Goal: Task Accomplishment & Management: Complete application form

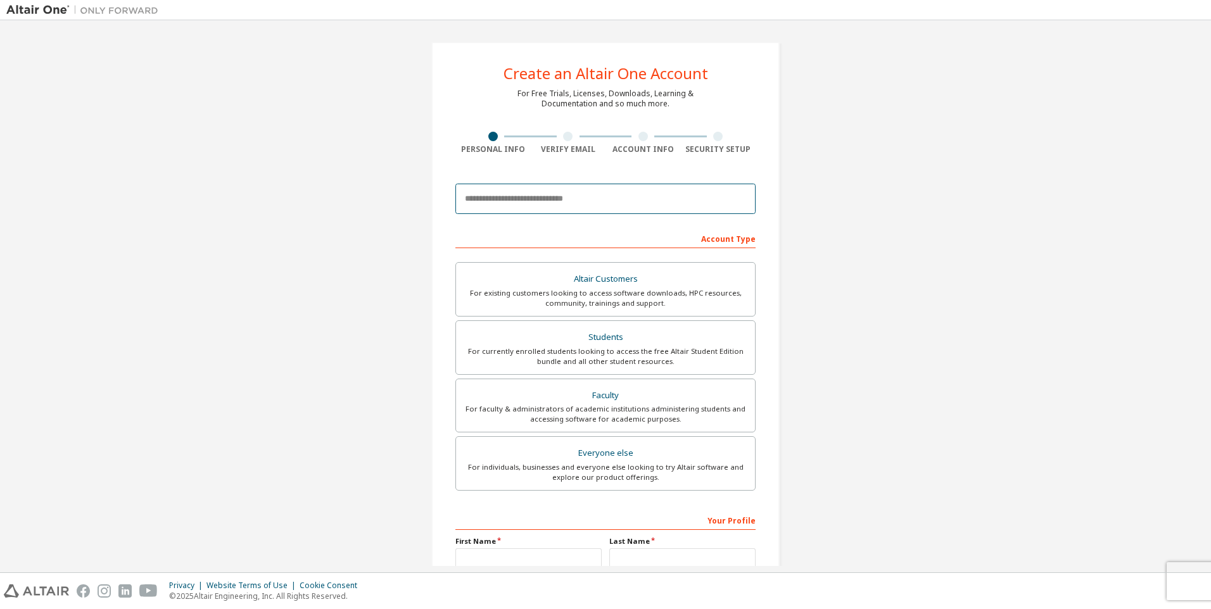
click at [528, 198] on input "email" at bounding box center [606, 199] width 300 height 30
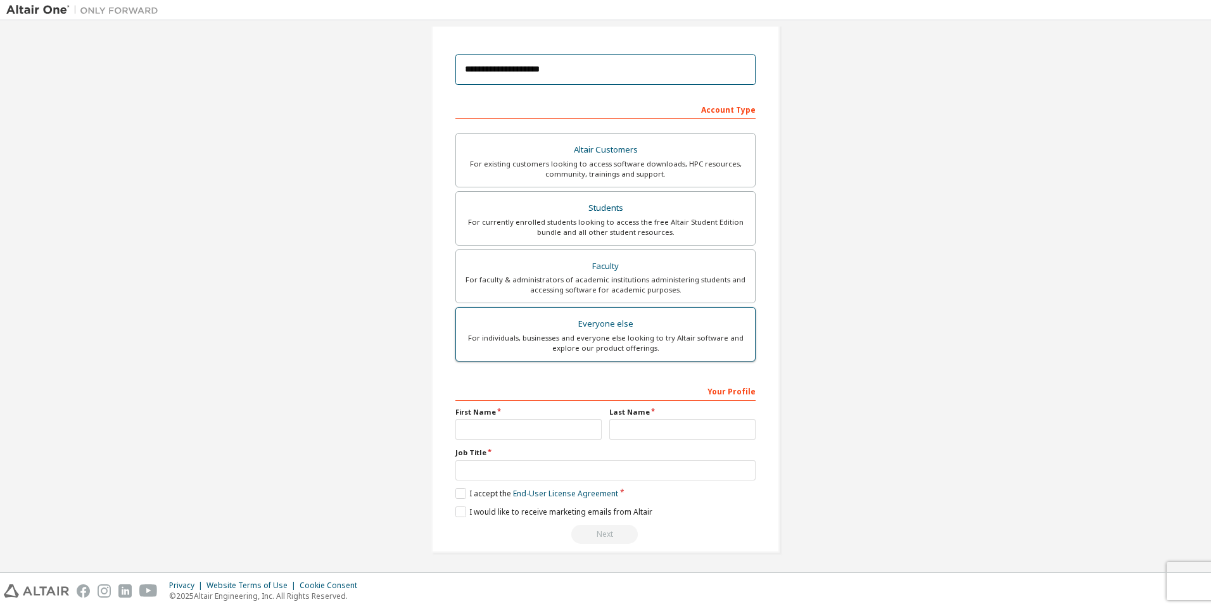
scroll to position [131, 0]
type input "**********"
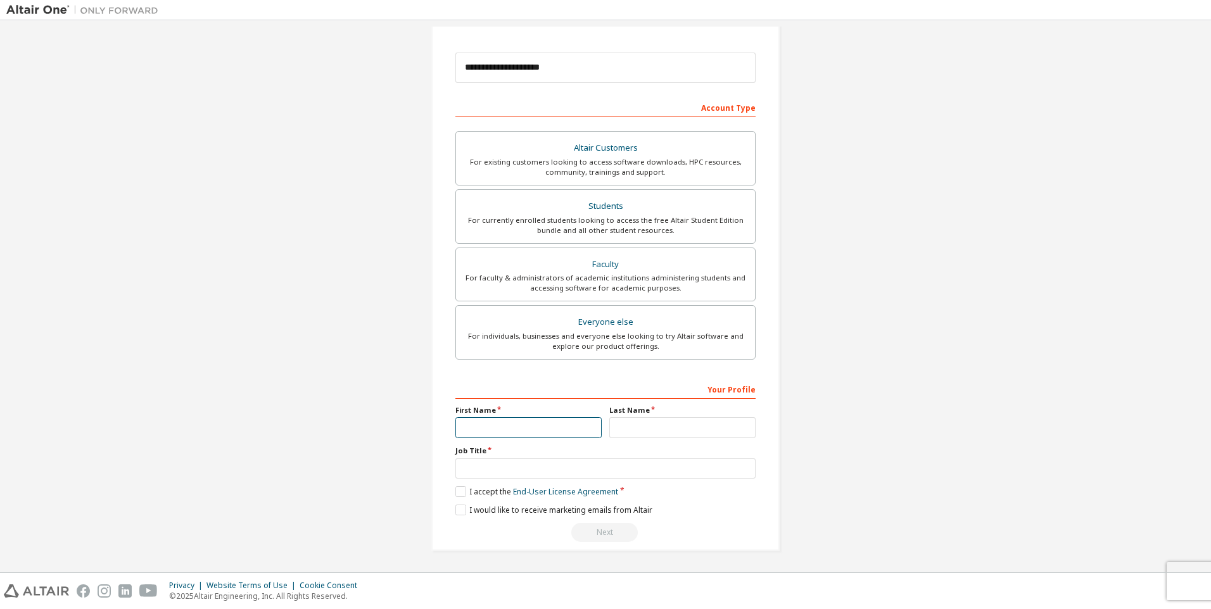
click at [523, 423] on input "text" at bounding box center [529, 428] width 146 height 21
type input "*****"
click at [641, 428] on input "text" at bounding box center [682, 428] width 146 height 21
type input "****"
click at [566, 473] on input "text" at bounding box center [606, 469] width 300 height 21
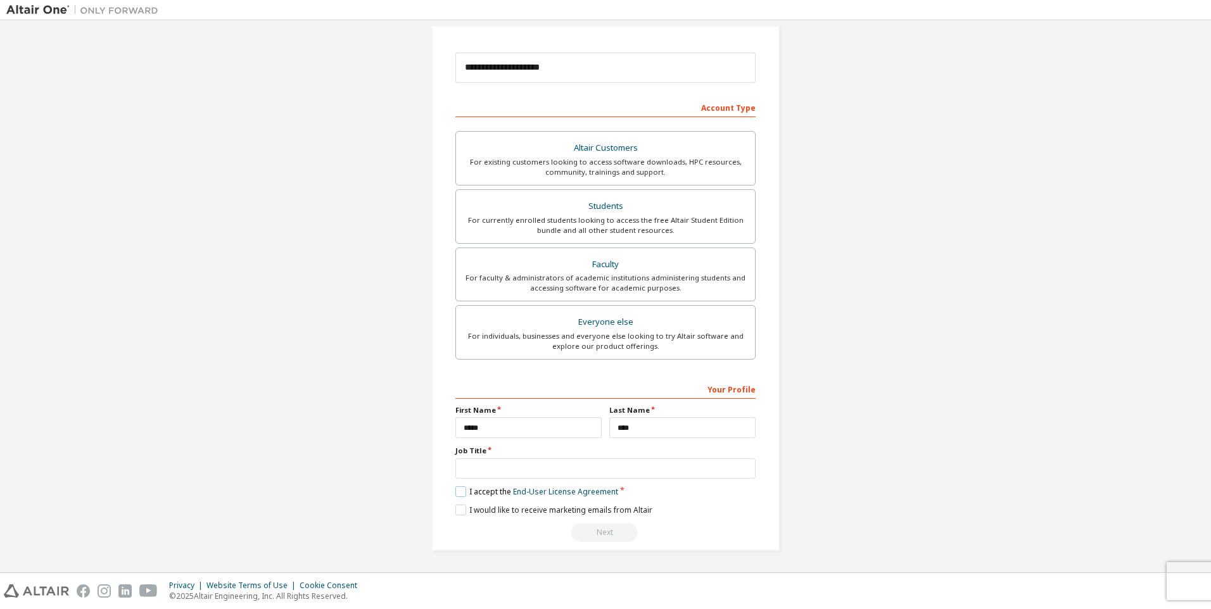
click at [459, 492] on label "I accept the End-User License Agreement" at bounding box center [537, 492] width 163 height 11
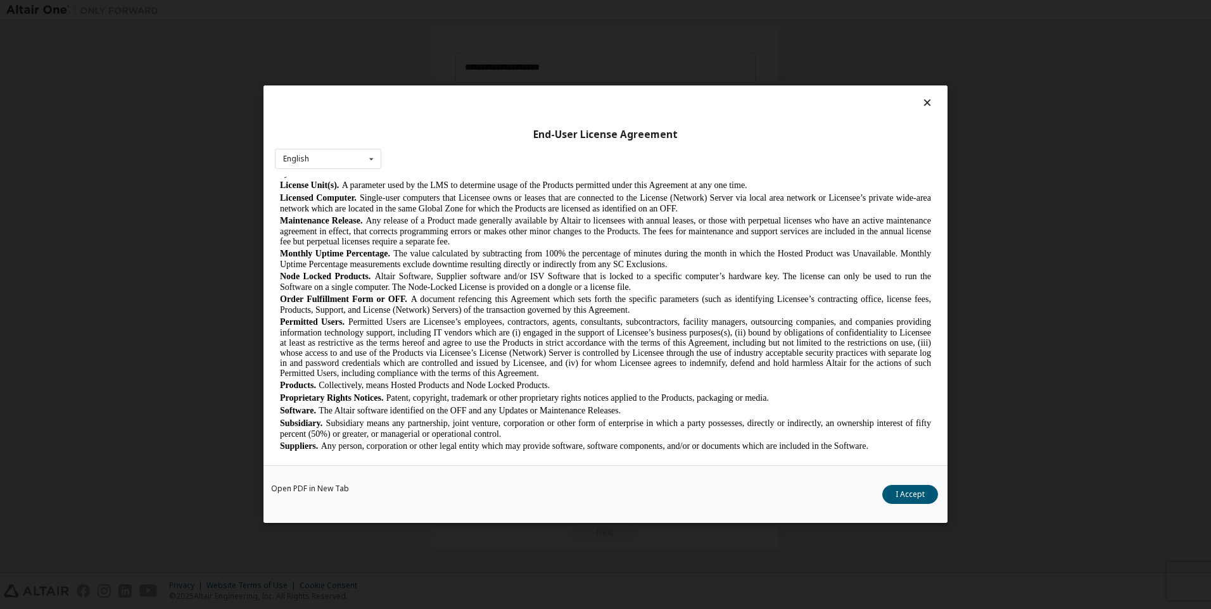
scroll to position [634, 0]
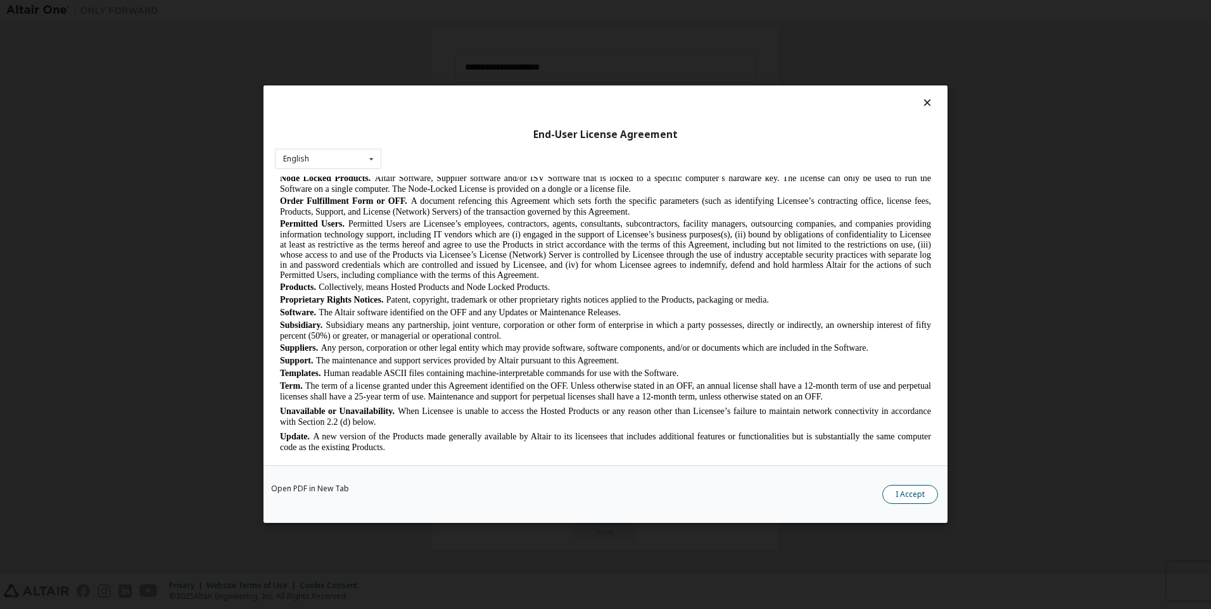
click at [904, 490] on button "I Accept" at bounding box center [911, 495] width 56 height 19
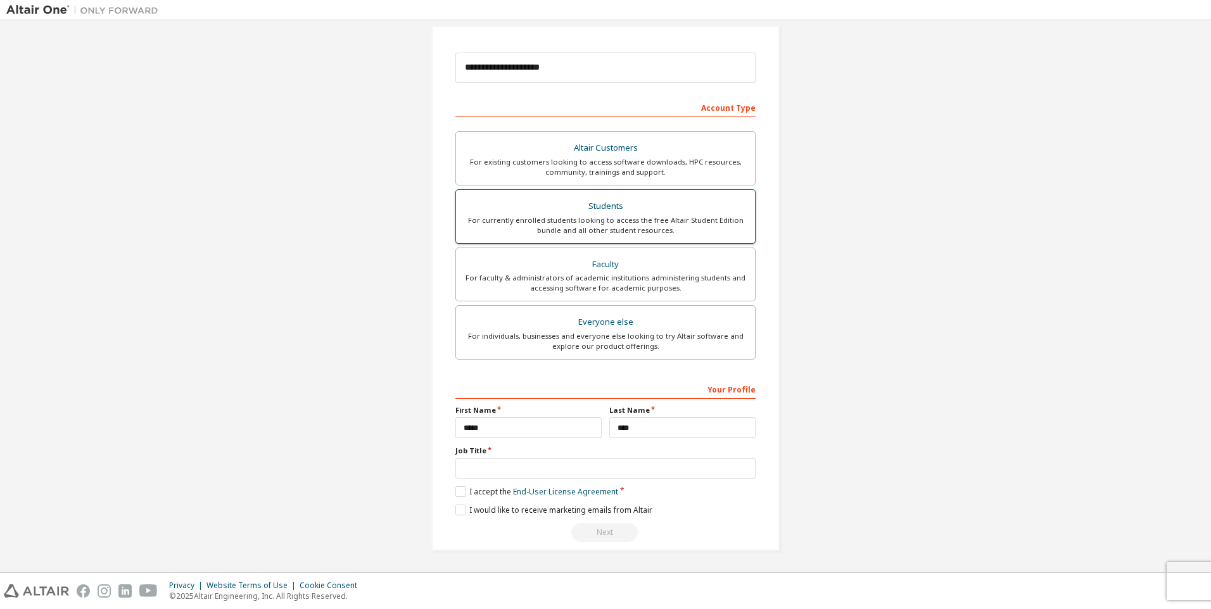
click at [606, 220] on div "For currently enrolled students looking to access the free Altair Student Editi…" at bounding box center [606, 225] width 284 height 20
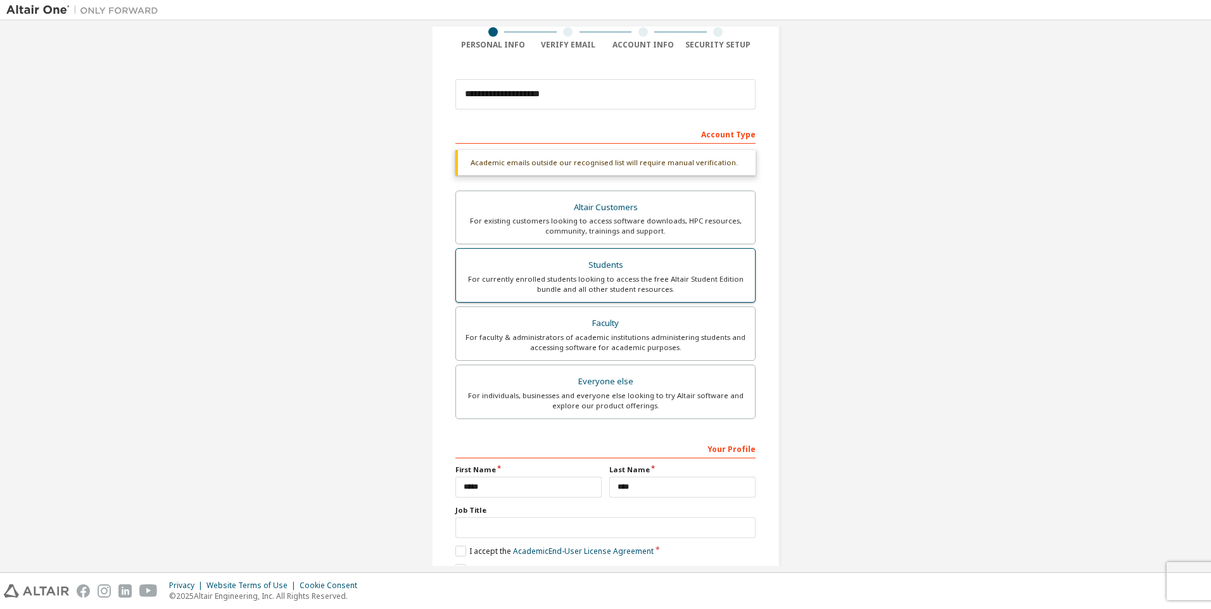
scroll to position [164, 0]
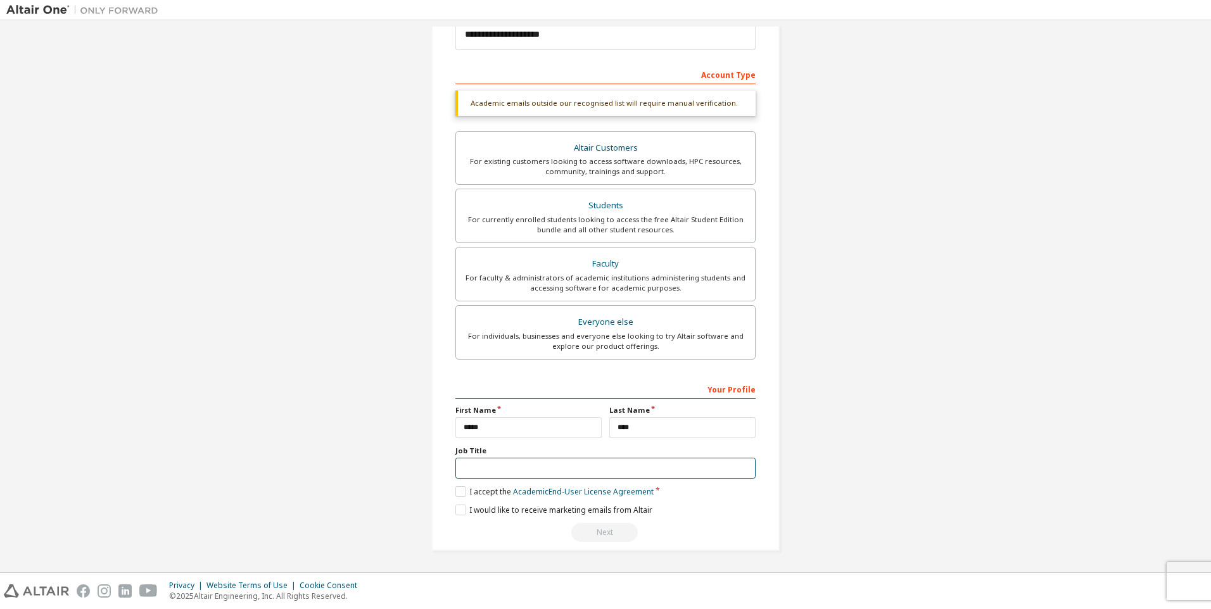
click at [561, 469] on input "text" at bounding box center [606, 468] width 300 height 21
click at [462, 492] on label "I accept the Academic End-User License Agreement" at bounding box center [555, 492] width 198 height 11
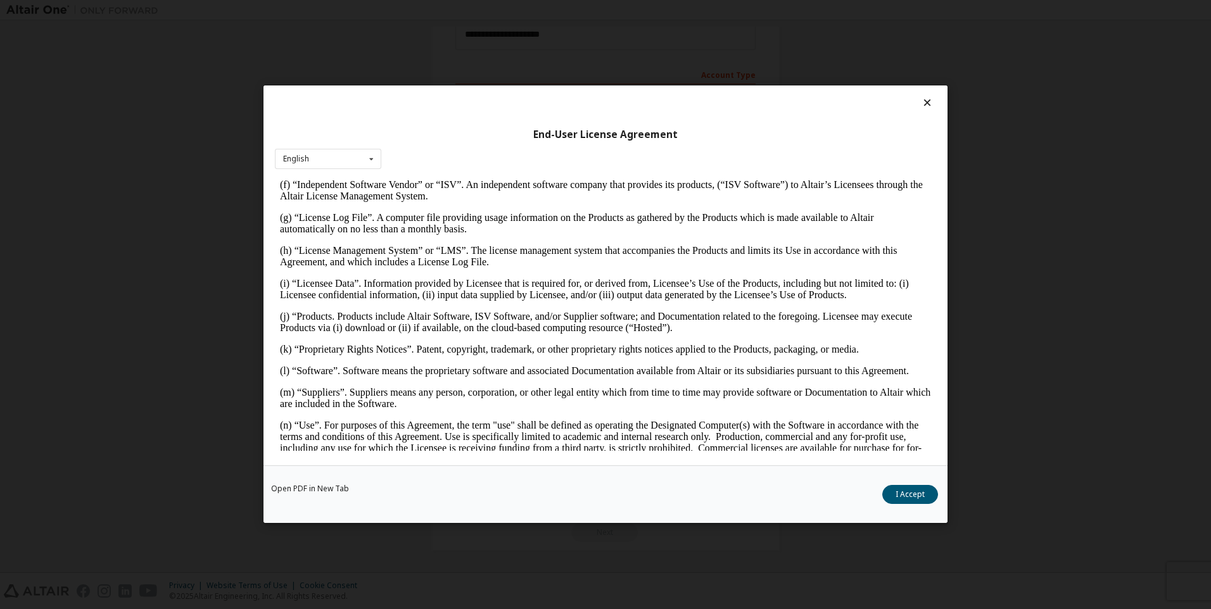
scroll to position [824, 0]
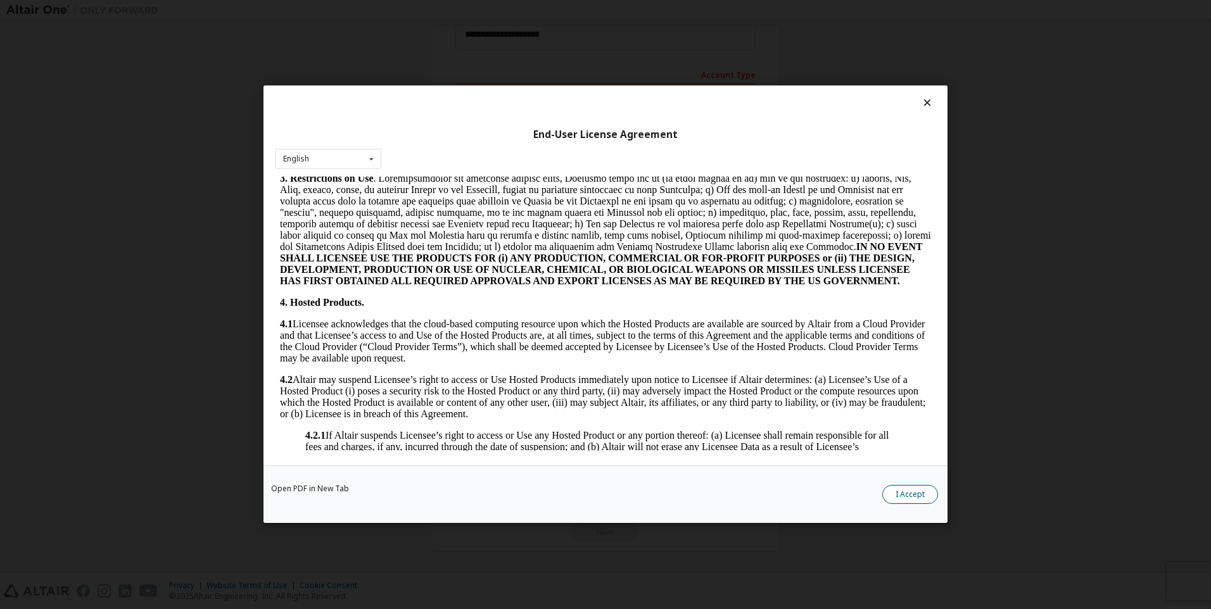
click at [908, 499] on button "I Accept" at bounding box center [911, 495] width 56 height 19
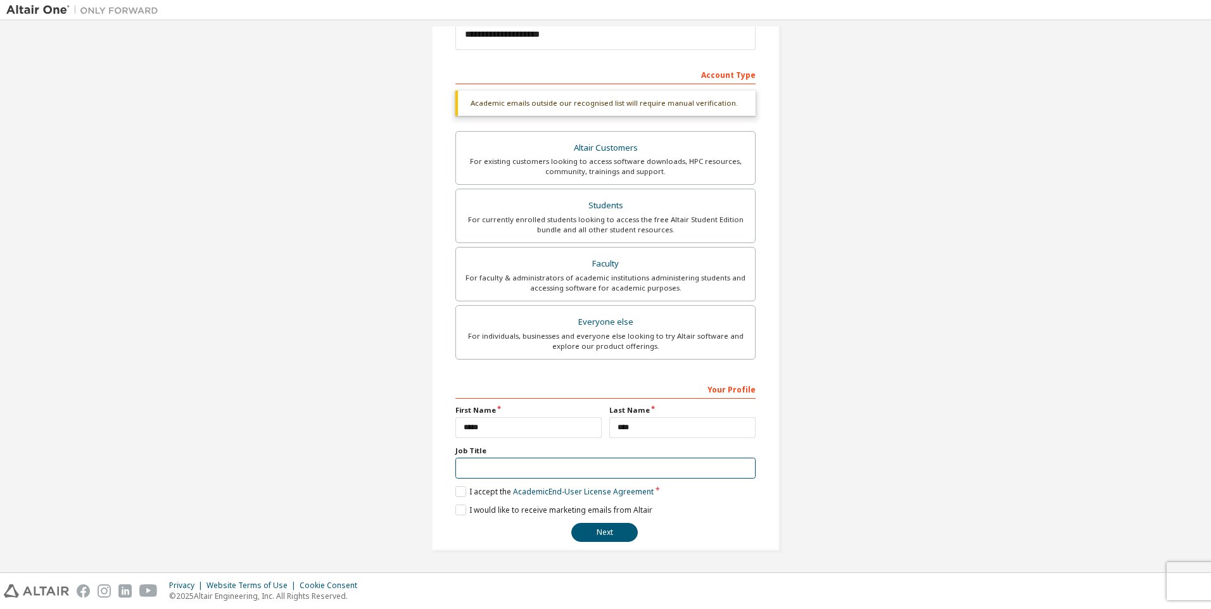
click at [472, 471] on input "text" at bounding box center [606, 468] width 300 height 21
drag, startPoint x: 453, startPoint y: 450, endPoint x: 485, endPoint y: 450, distance: 32.3
click at [485, 450] on label "Job Title" at bounding box center [606, 451] width 300 height 10
copy label "Job Title"
click at [532, 459] on input "text" at bounding box center [606, 468] width 300 height 21
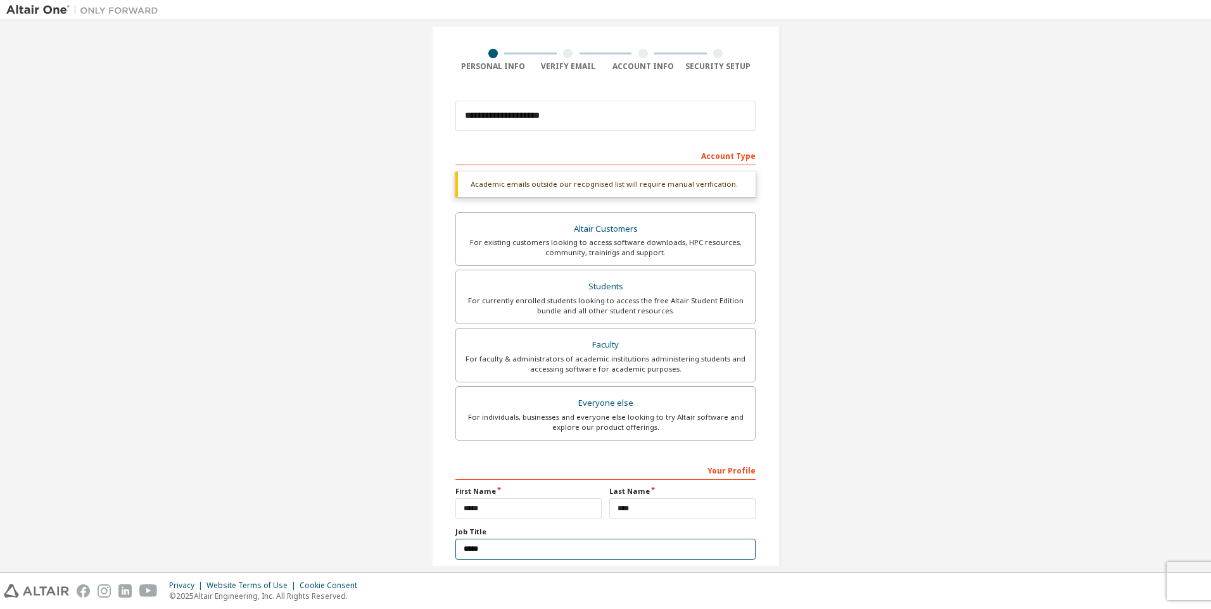
scroll to position [164, 0]
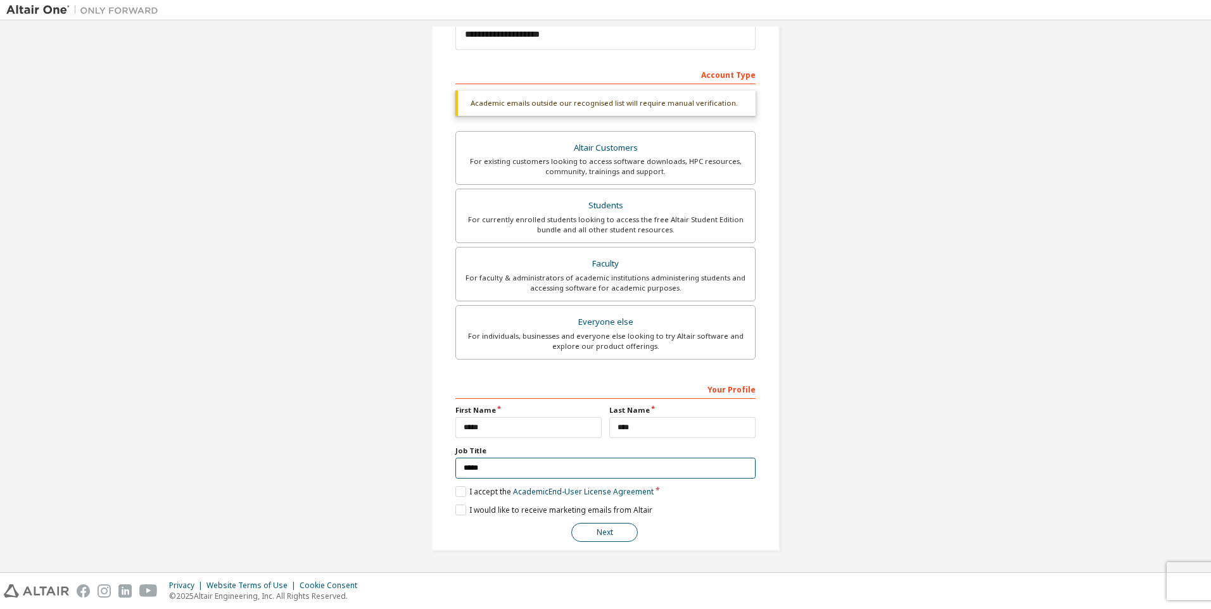
type input "*****"
click at [618, 532] on button "Next" at bounding box center [604, 532] width 67 height 19
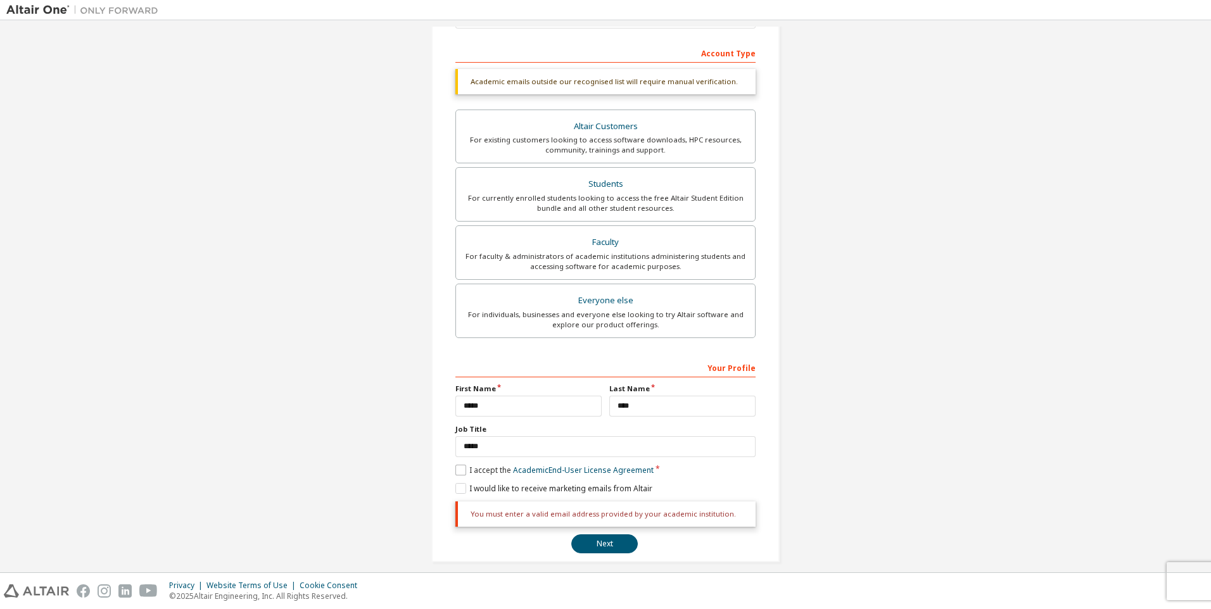
scroll to position [197, 0]
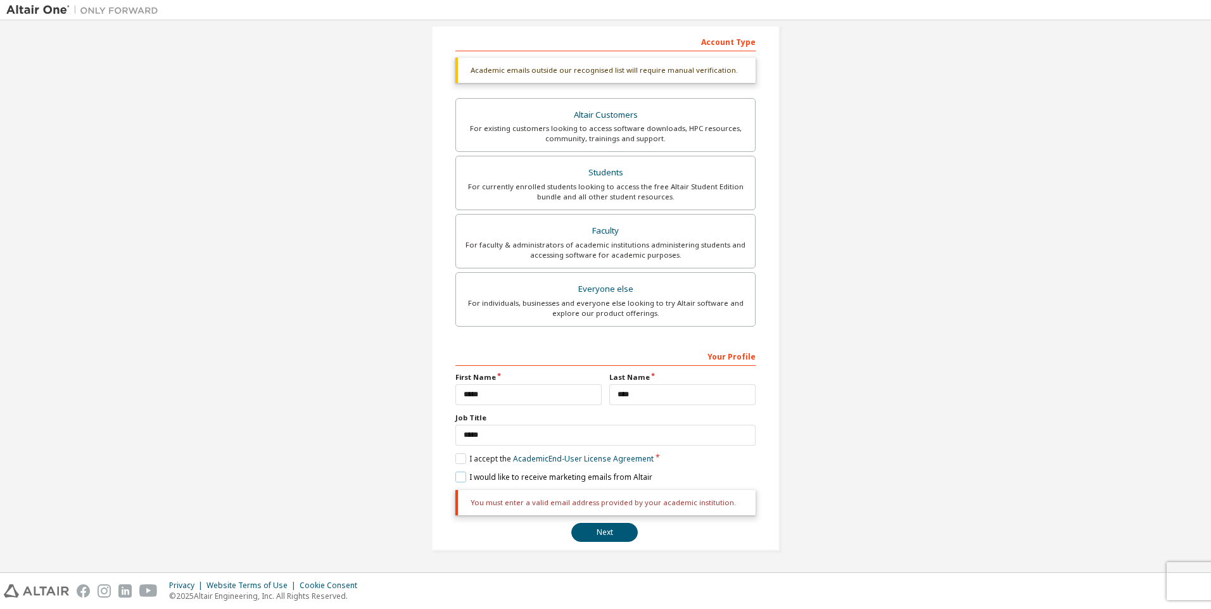
click at [457, 479] on label "I would like to receive marketing emails from Altair" at bounding box center [554, 477] width 197 height 11
click at [596, 535] on button "Next" at bounding box center [604, 532] width 67 height 19
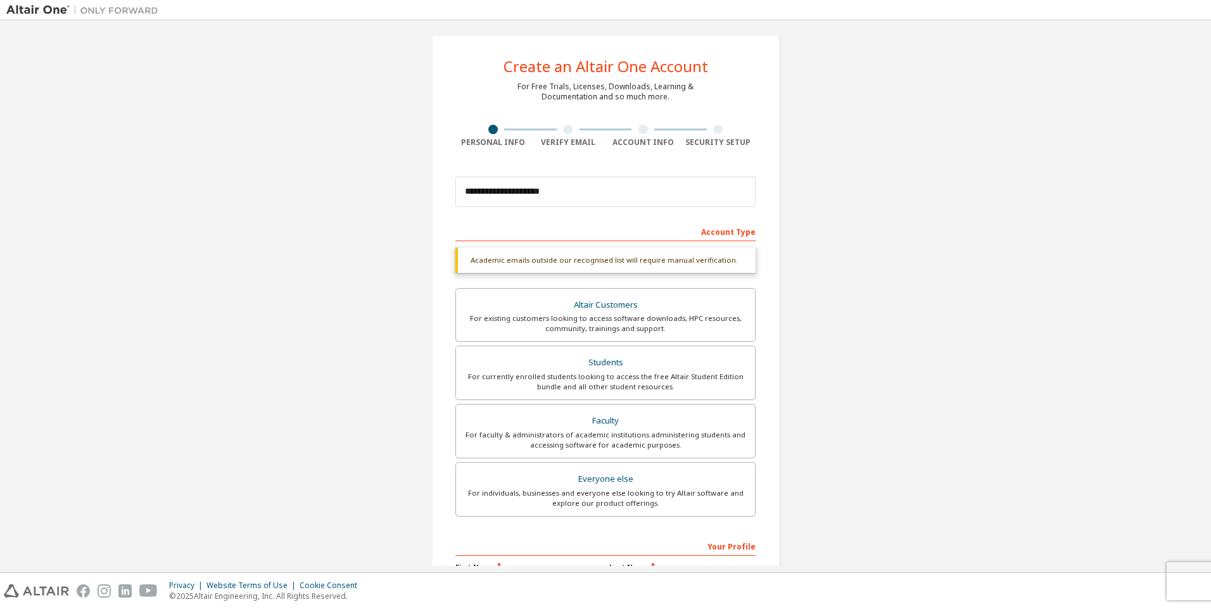
scroll to position [0, 0]
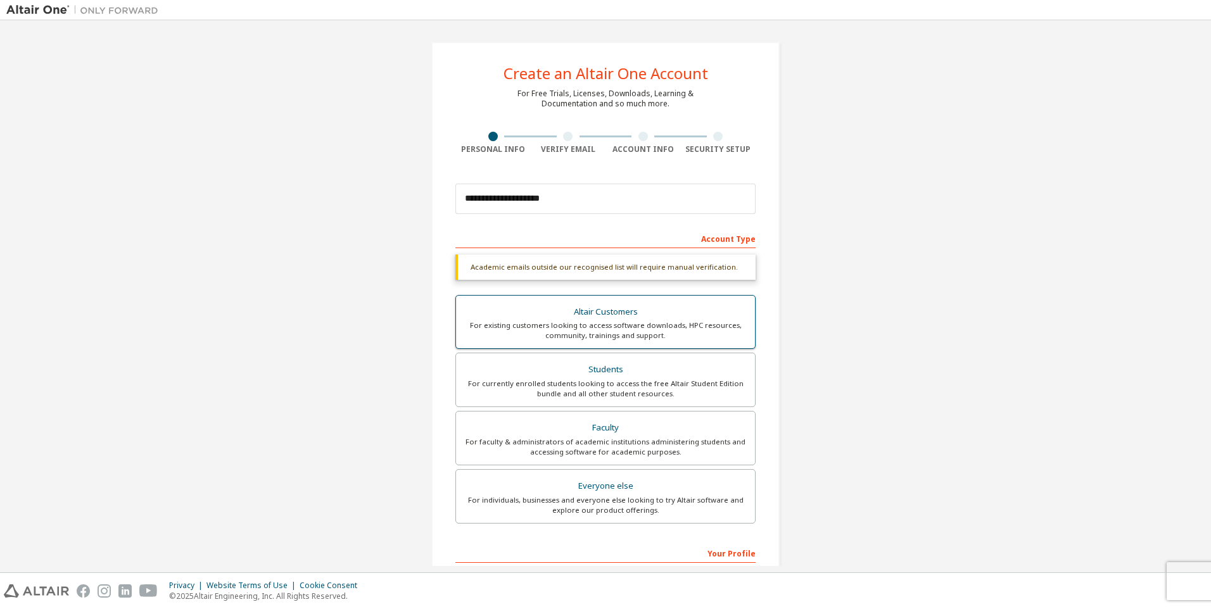
click at [616, 313] on div "Altair Customers" at bounding box center [606, 312] width 284 height 18
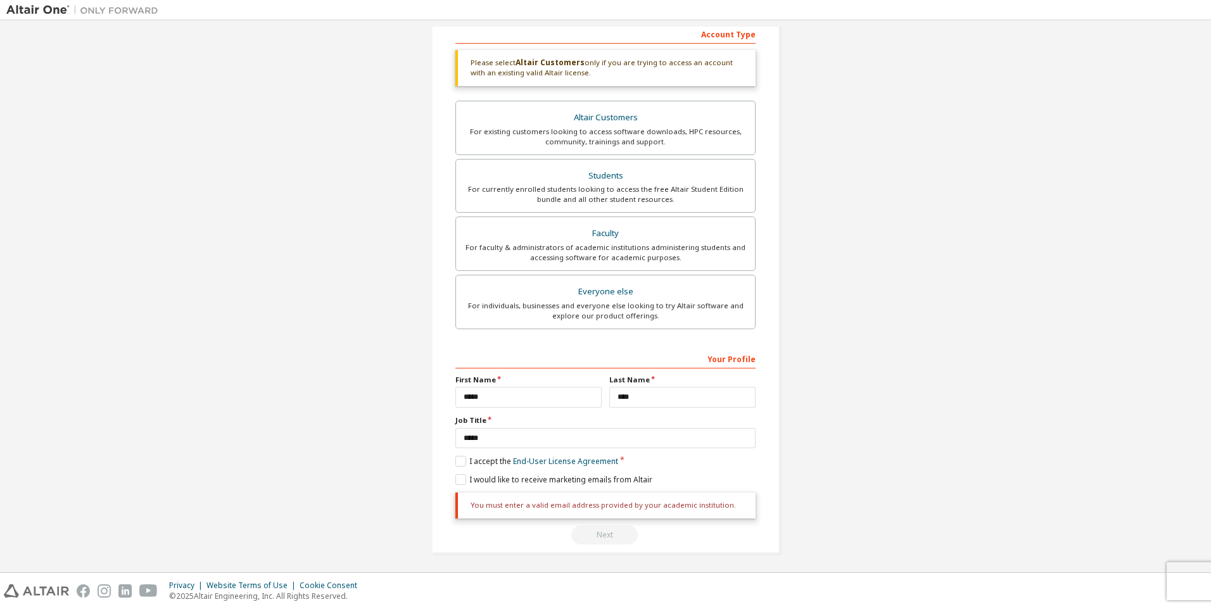
scroll to position [207, 0]
click at [461, 458] on label "I accept the End-User License Agreement" at bounding box center [537, 459] width 163 height 11
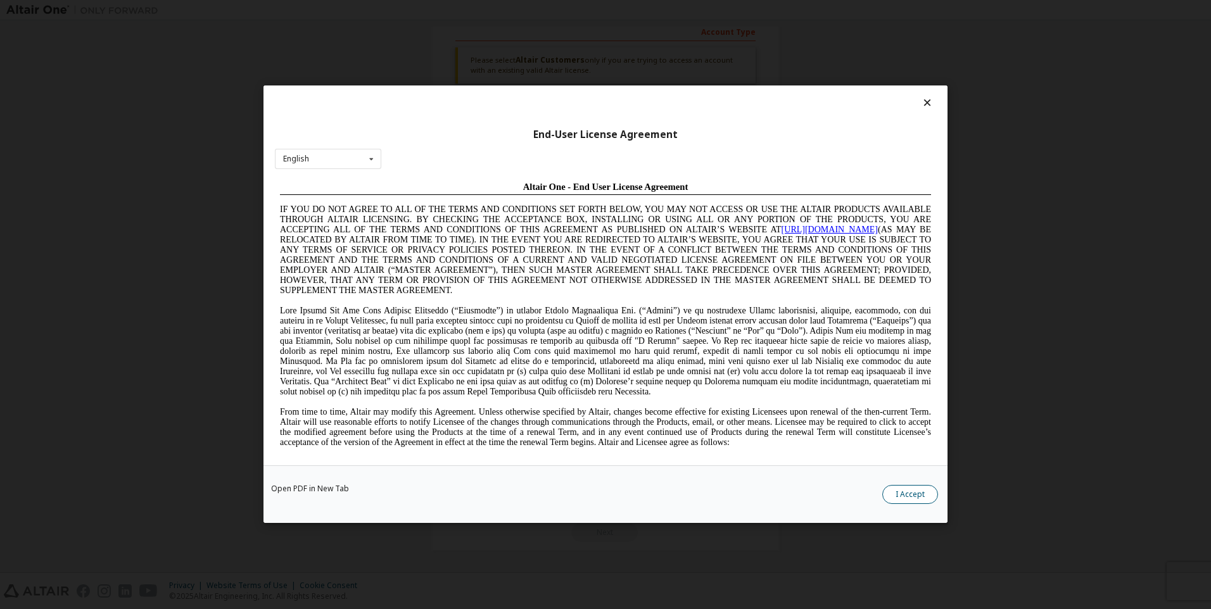
scroll to position [0, 0]
click at [902, 491] on button "I Accept" at bounding box center [911, 495] width 56 height 19
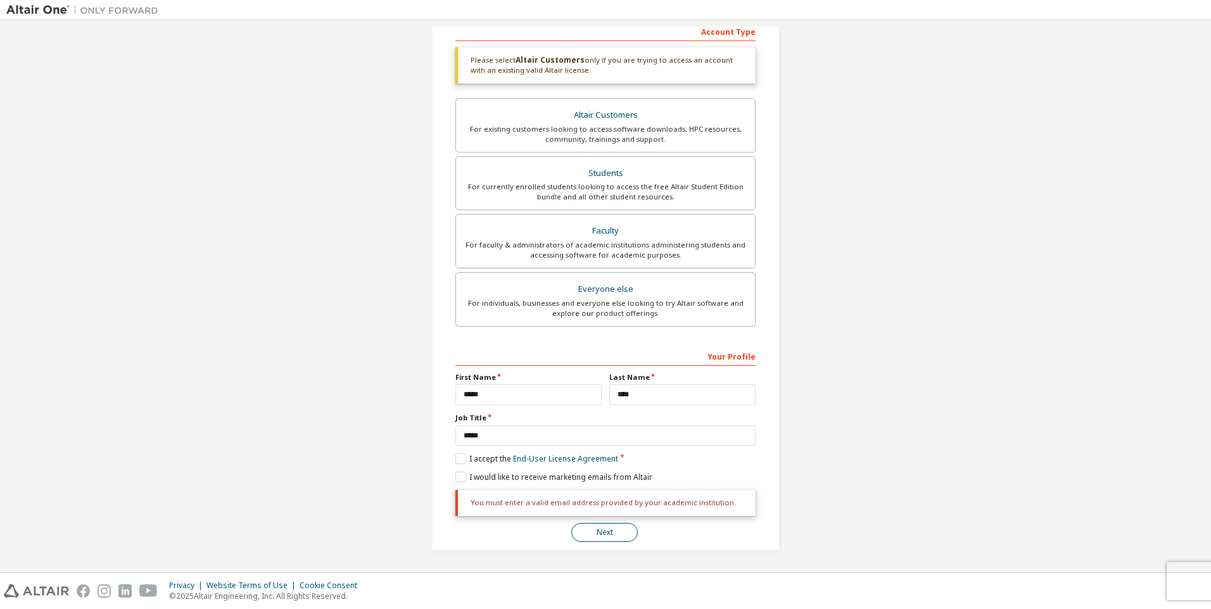
click at [595, 532] on button "Next" at bounding box center [604, 532] width 67 height 19
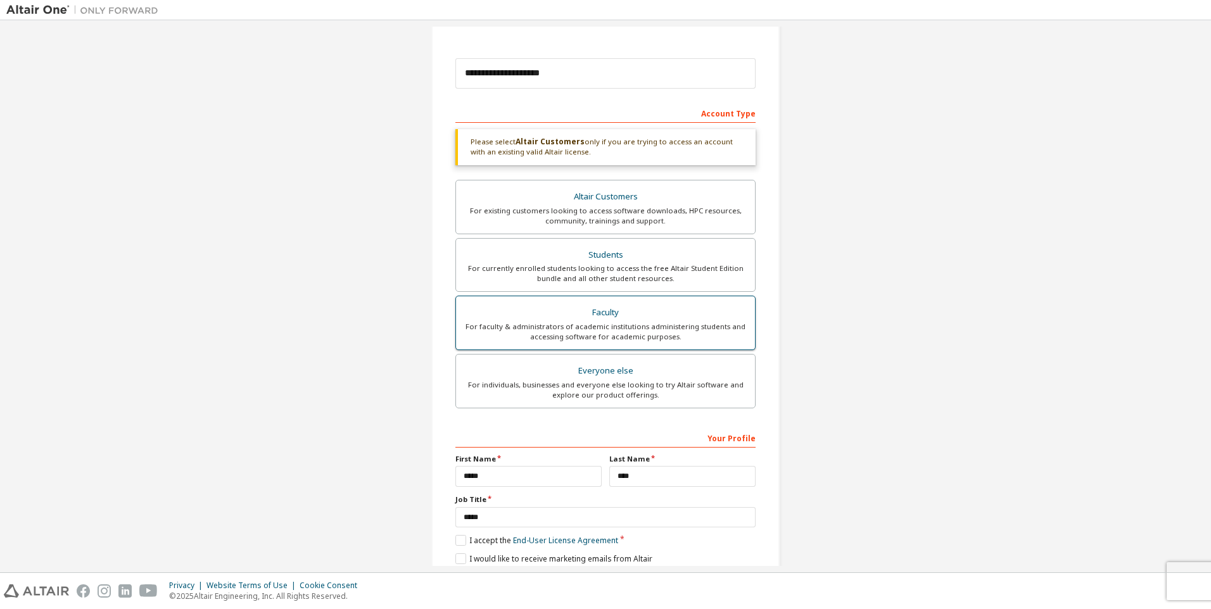
scroll to position [127, 0]
click at [625, 367] on div "Everyone else" at bounding box center [606, 370] width 284 height 18
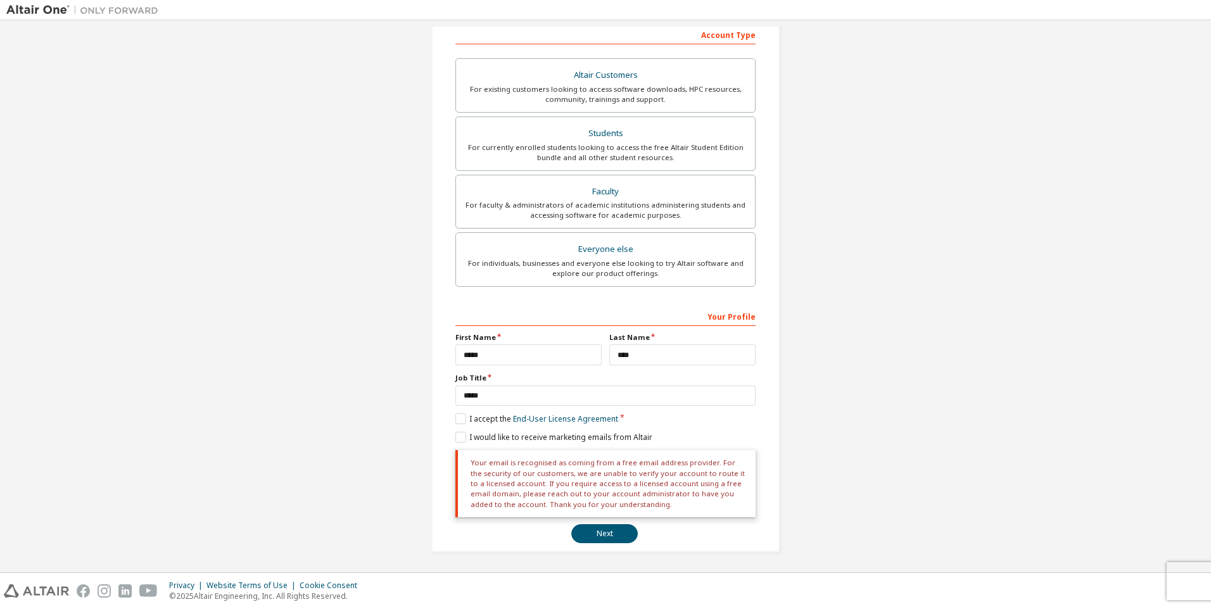
scroll to position [205, 0]
click at [617, 532] on button "Next" at bounding box center [604, 532] width 67 height 19
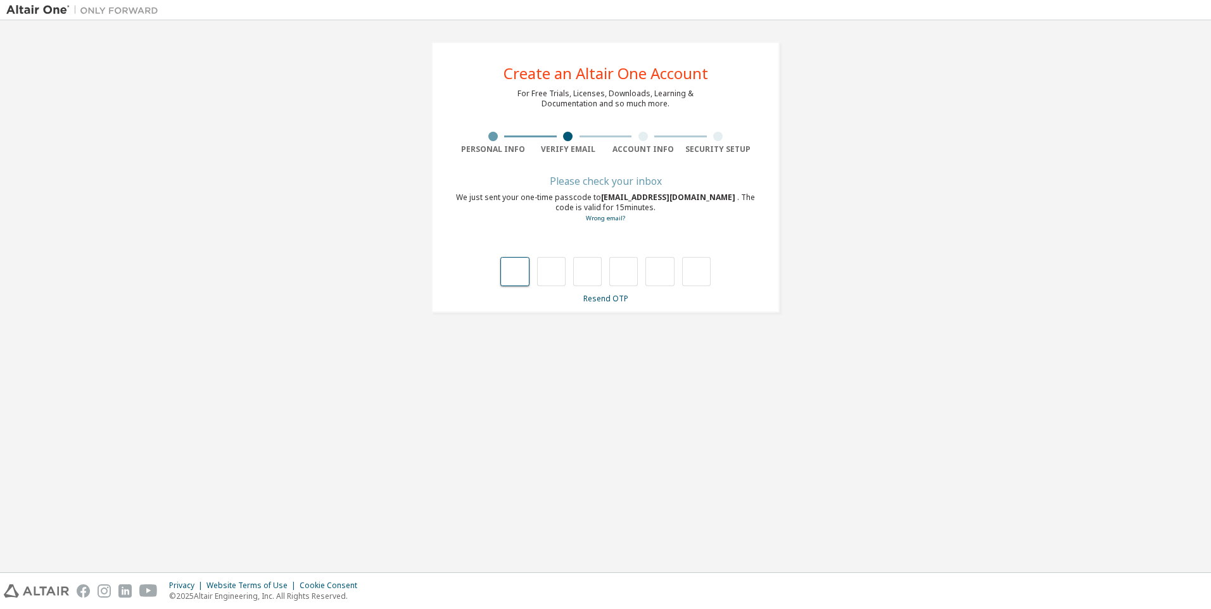
scroll to position [0, 0]
type input "*"
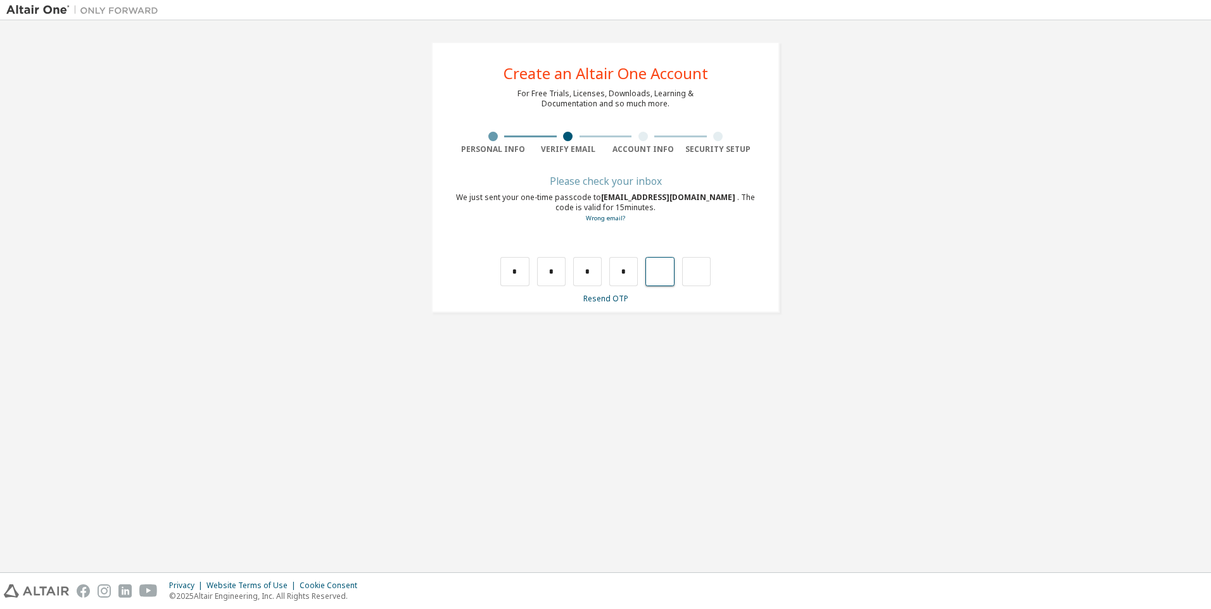
type input "*"
click at [637, 272] on input "*" at bounding box center [623, 271] width 29 height 29
click at [668, 276] on input "*" at bounding box center [660, 271] width 29 height 29
type input "*"
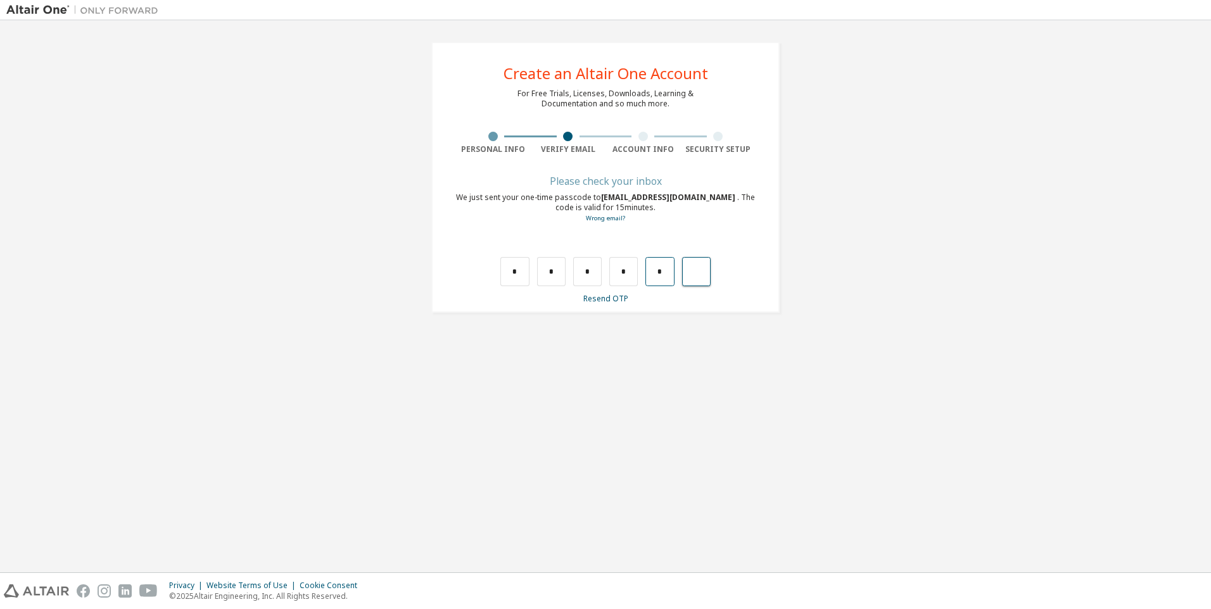
type input "*"
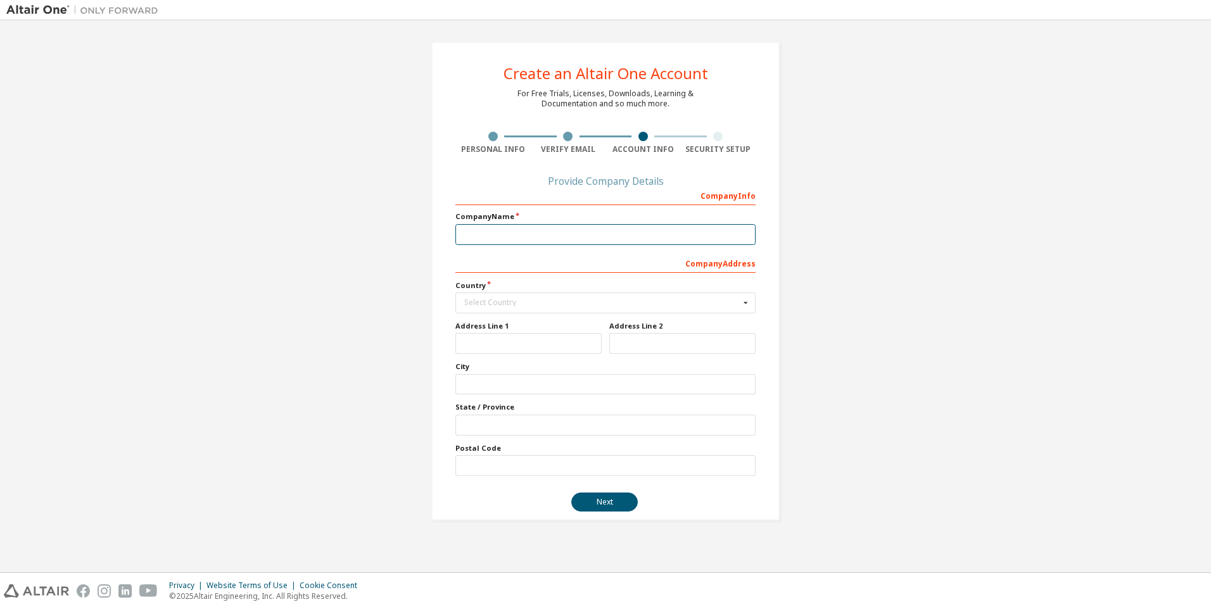
click at [625, 231] on input "text" at bounding box center [606, 234] width 300 height 21
type input "*****"
type input "********"
click at [459, 257] on div "Company Address" at bounding box center [606, 263] width 300 height 20
click at [506, 302] on div "Select Country" at bounding box center [602, 303] width 276 height 8
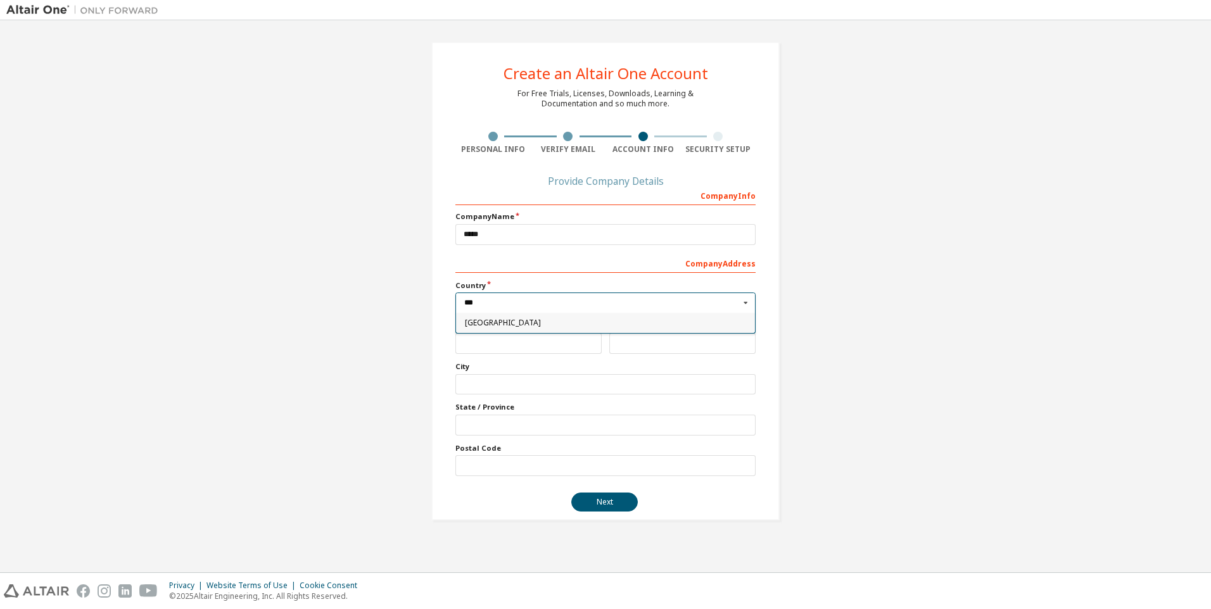
type input "***"
click at [509, 319] on span "[GEOGRAPHIC_DATA]" at bounding box center [606, 323] width 282 height 8
type input "***"
click at [509, 336] on input "text" at bounding box center [529, 343] width 146 height 21
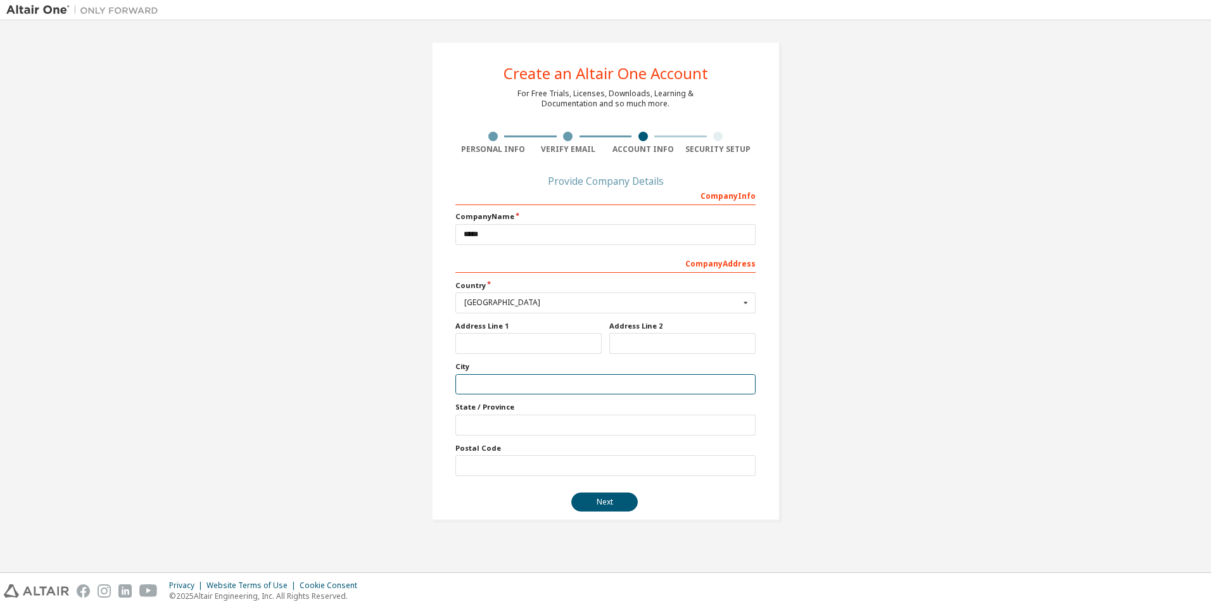
click at [511, 381] on input "text" at bounding box center [606, 384] width 300 height 21
click at [533, 422] on input "text" at bounding box center [606, 425] width 300 height 21
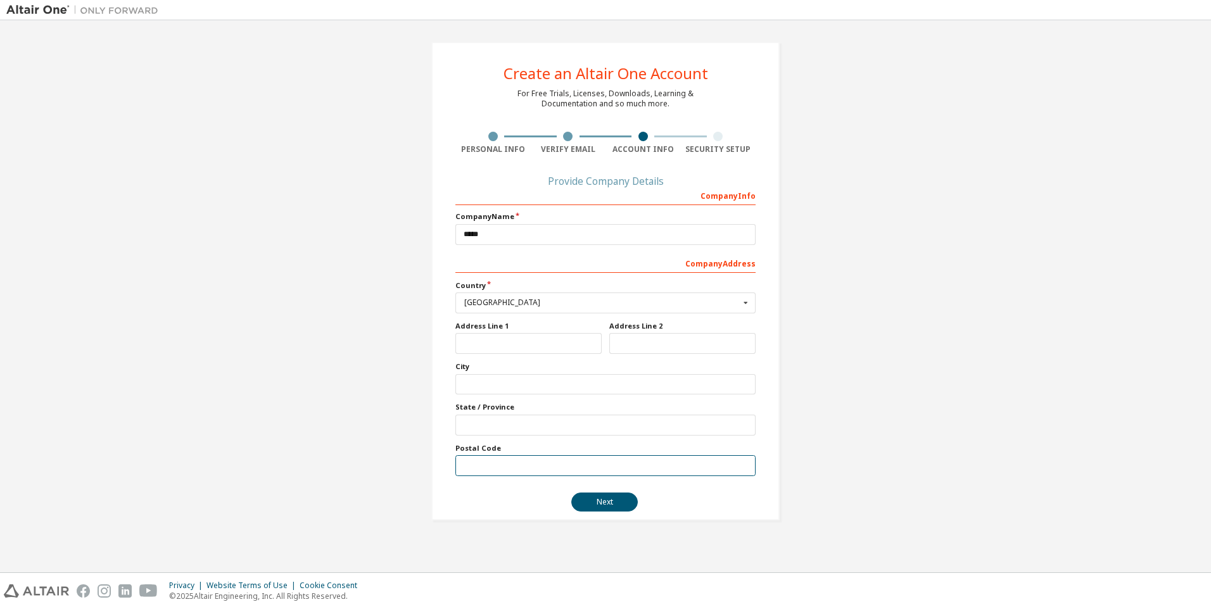
click at [495, 464] on input "text" at bounding box center [606, 466] width 300 height 21
click at [603, 497] on button "Next" at bounding box center [604, 502] width 67 height 19
